Goal: Complete application form

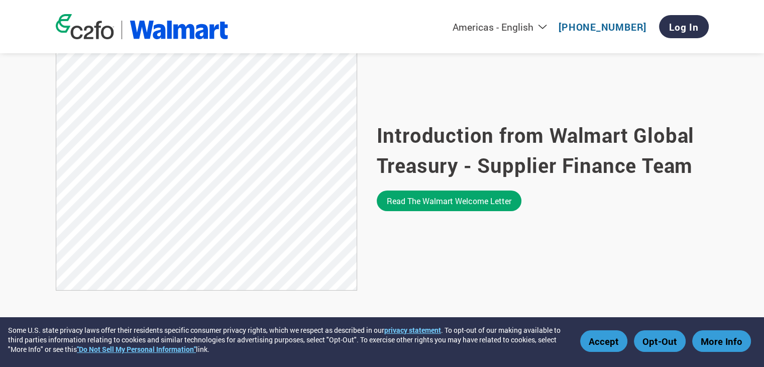
scroll to position [653, 0]
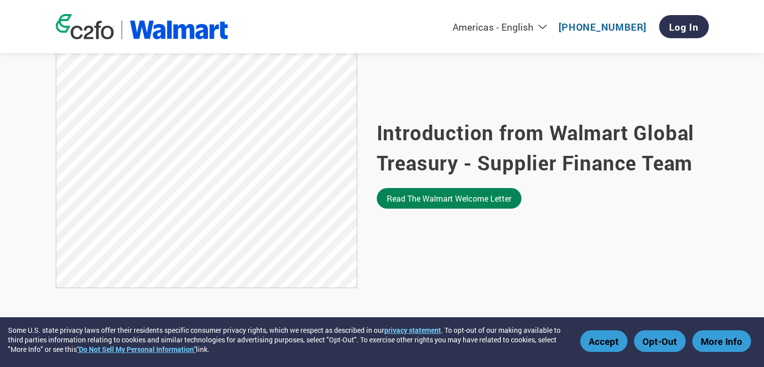
click at [399, 198] on link "Read the Walmart welcome letter" at bounding box center [449, 198] width 145 height 21
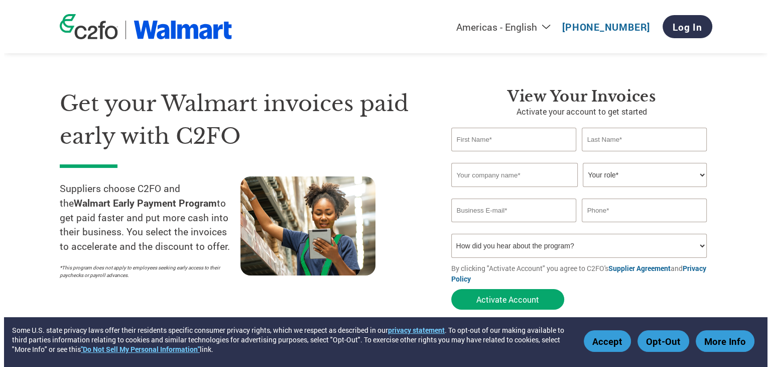
scroll to position [0, 0]
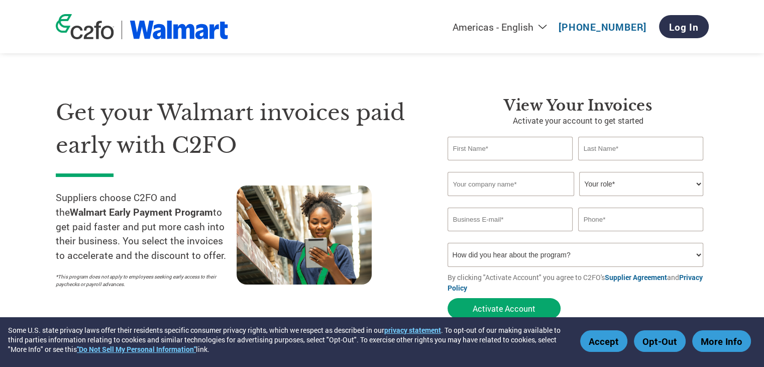
click at [457, 153] on input "text" at bounding box center [510, 149] width 126 height 24
type input "Guanrong"
click at [589, 150] on input "text" at bounding box center [641, 149] width 126 height 24
type input "[PERSON_NAME]"
click at [508, 185] on input "text" at bounding box center [510, 184] width 127 height 24
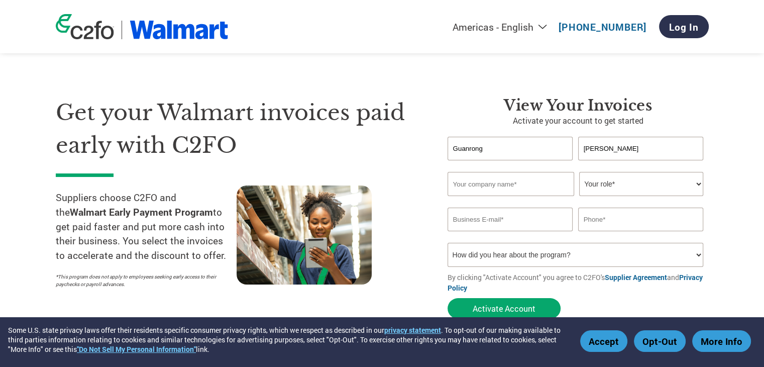
type input "GW Trade Co"
click at [622, 181] on select "Your role* CFO Controller Credit Manager Finance Director Treasurer CEO Preside…" at bounding box center [641, 184] width 124 height 24
select select "OWNER_FOUNDER"
click at [579, 172] on select "Your role* CFO Controller Credit Manager Finance Director Treasurer CEO Preside…" at bounding box center [641, 184] width 124 height 24
click at [497, 222] on input "email" at bounding box center [510, 219] width 126 height 24
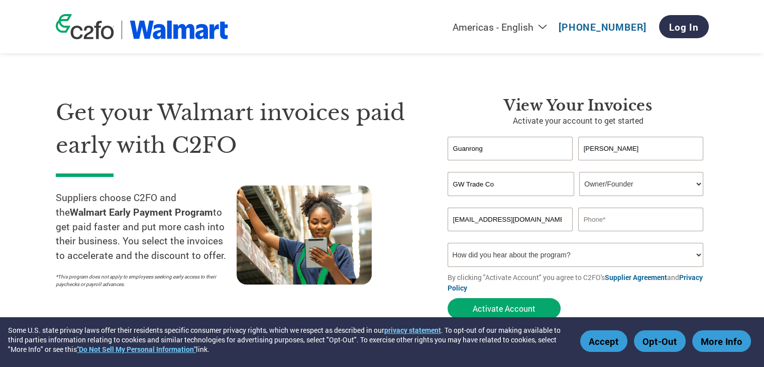
type input "[EMAIL_ADDRESS][DOMAIN_NAME]"
click at [603, 219] on input "text" at bounding box center [641, 219] width 126 height 24
type input "[PHONE_NUMBER]"
click at [502, 256] on select "How did you hear about the program? Received a letter Email Social Media Online…" at bounding box center [575, 255] width 256 height 24
select select "Online Search"
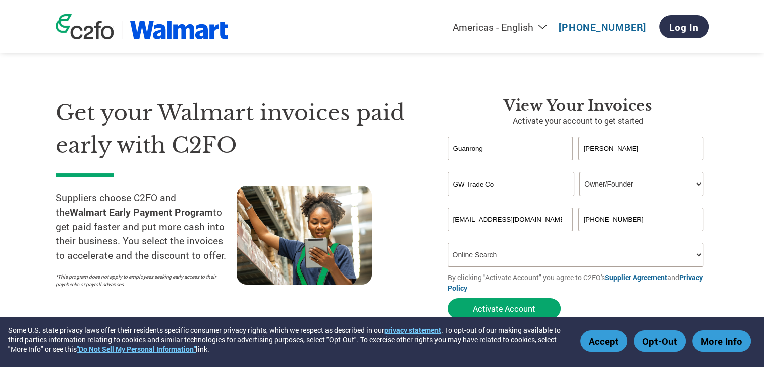
click at [447, 243] on select "How did you hear about the program? Received a letter Email Social Media Online…" at bounding box center [575, 255] width 256 height 24
click at [492, 308] on button "Activate Account" at bounding box center [503, 308] width 113 height 21
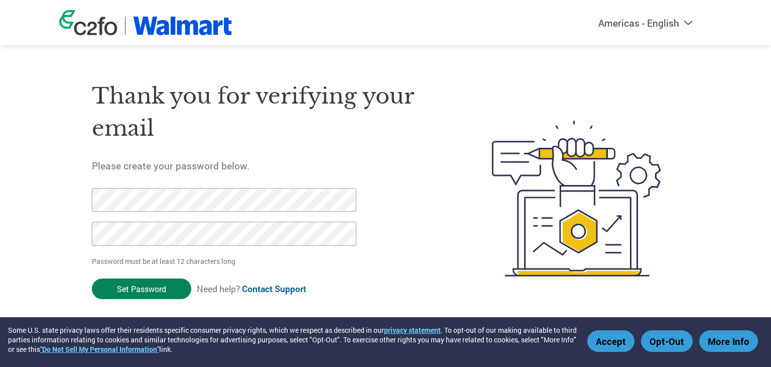
click at [133, 289] on input "Set Password" at bounding box center [141, 288] width 99 height 21
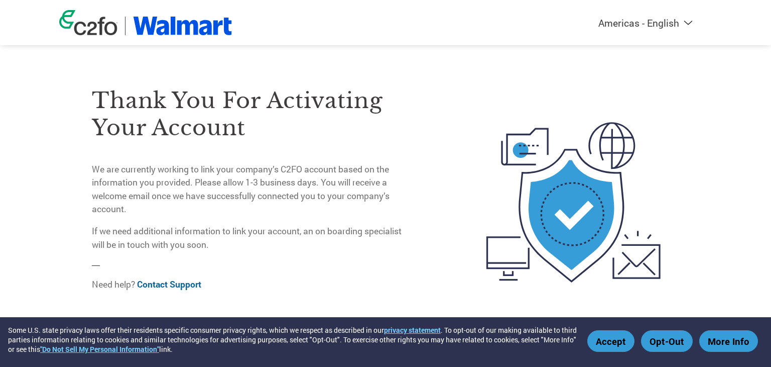
click at [97, 27] on img at bounding box center [88, 22] width 58 height 25
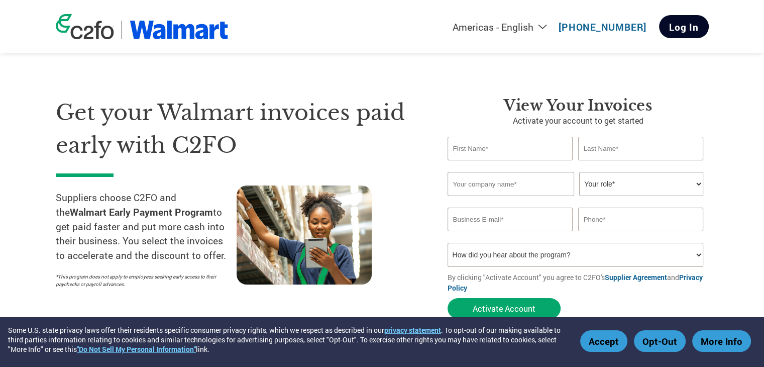
click at [693, 27] on link "Log In" at bounding box center [684, 26] width 50 height 23
